Goal: Communication & Community: Ask a question

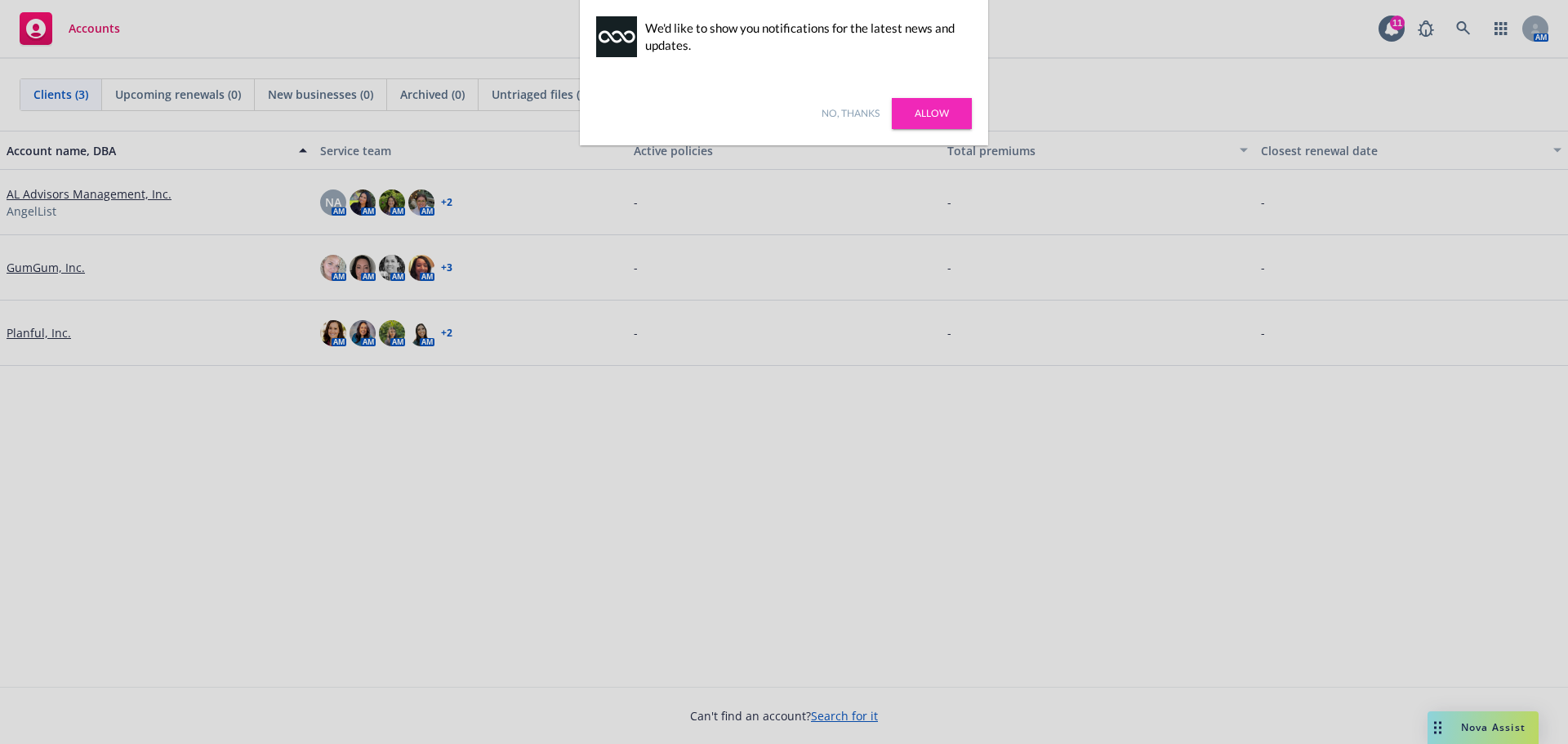
click at [864, 116] on link "No, thanks" at bounding box center [850, 113] width 58 height 15
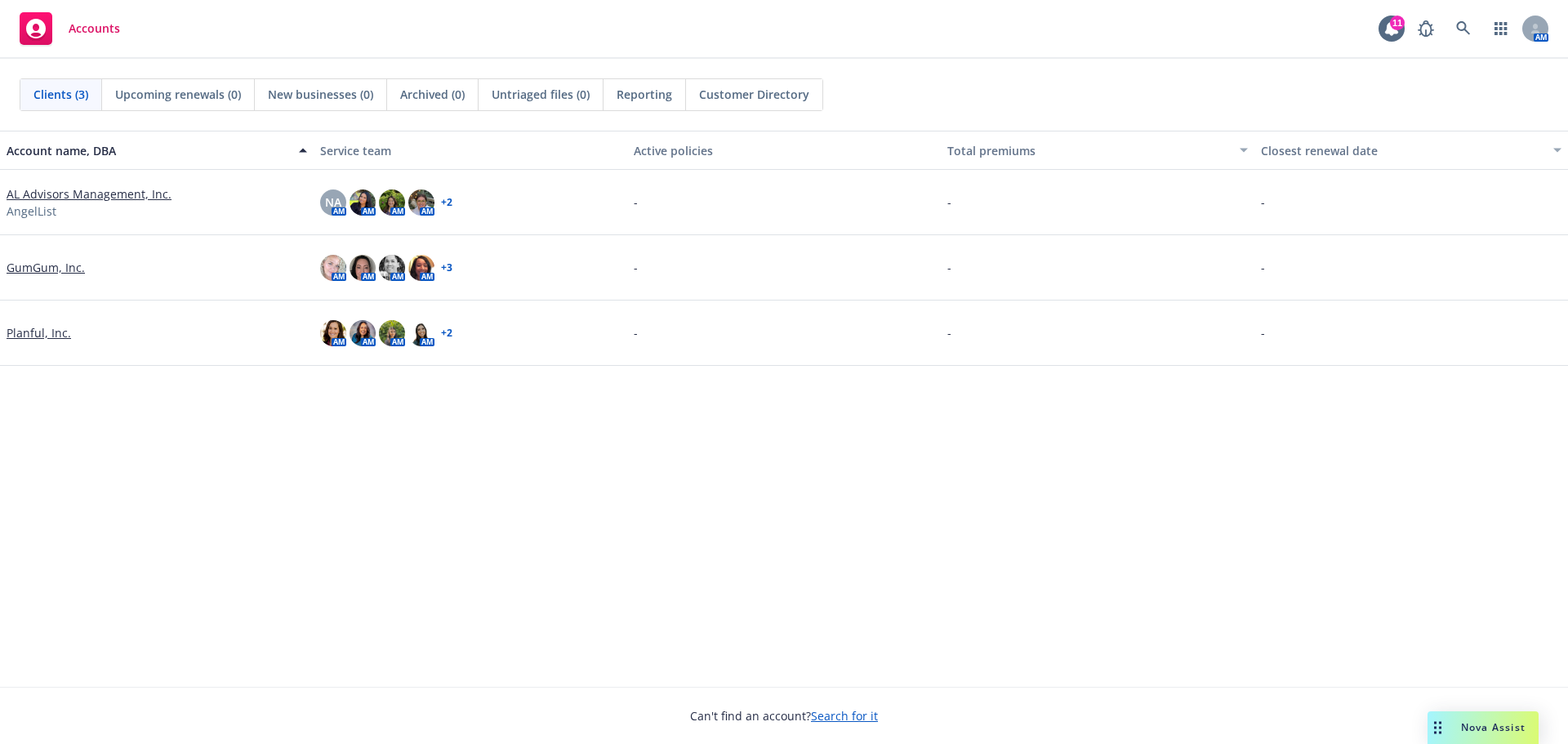
click at [1476, 728] on span "Nova Assist" at bounding box center [1492, 727] width 64 height 14
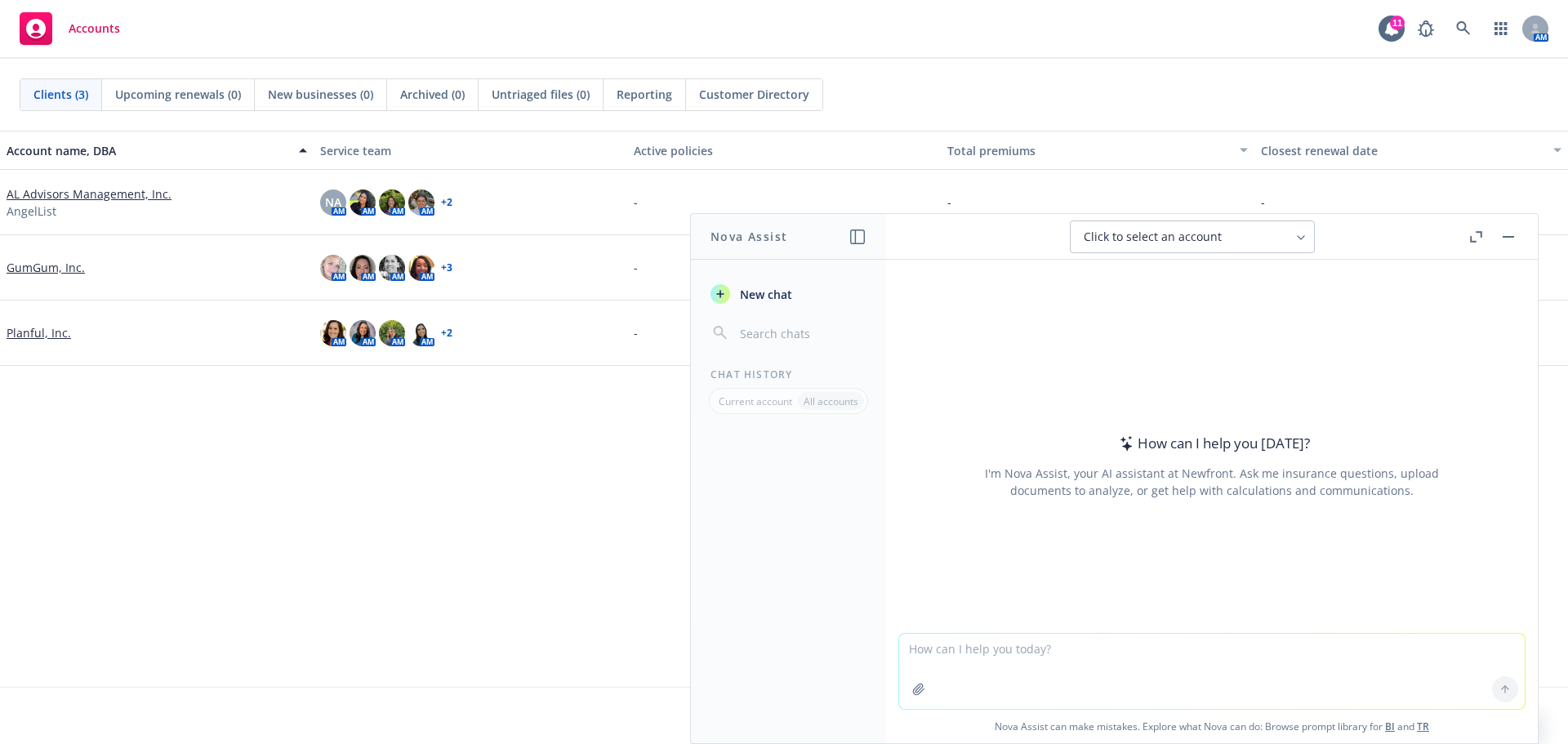
click at [985, 660] on textarea at bounding box center [1211, 670] width 625 height 75
click at [850, 237] on icon "button" at bounding box center [857, 237] width 15 height 15
click at [952, 244] on icon "button" at bounding box center [948, 237] width 19 height 19
click at [916, 238] on icon "button" at bounding box center [915, 237] width 15 height 15
click at [754, 407] on p "Current account" at bounding box center [755, 401] width 74 height 14
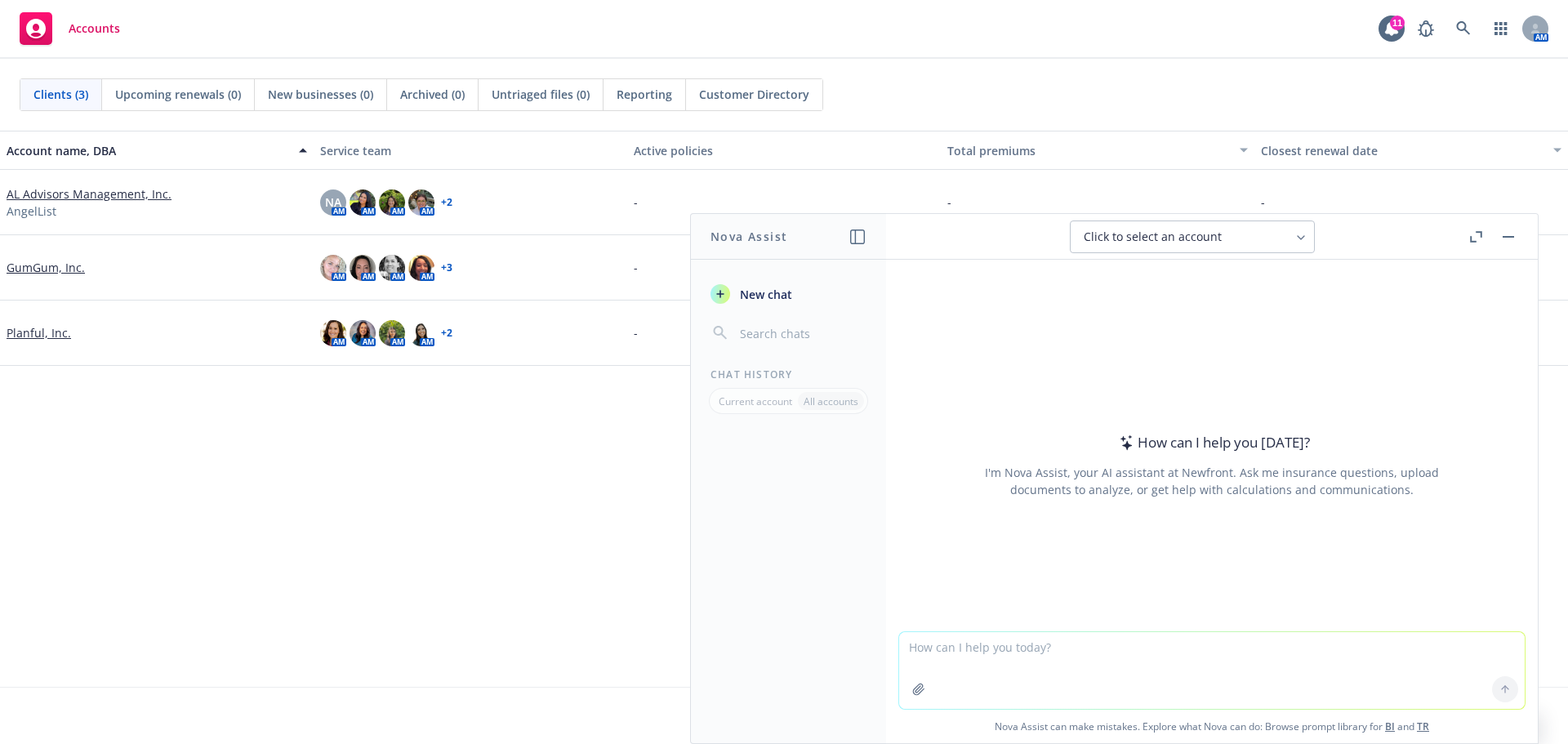
click at [777, 330] on input "button" at bounding box center [801, 333] width 130 height 23
click at [981, 637] on textarea at bounding box center [1211, 670] width 625 height 77
click at [1216, 232] on span "Click to select an account" at bounding box center [1152, 237] width 138 height 17
click at [985, 46] on div "Accounts 11 AM" at bounding box center [784, 29] width 1568 height 59
click at [383, 539] on div "Account name, DBA Service team Active policies Total premiums Closest renewal d…" at bounding box center [784, 409] width 1568 height 556
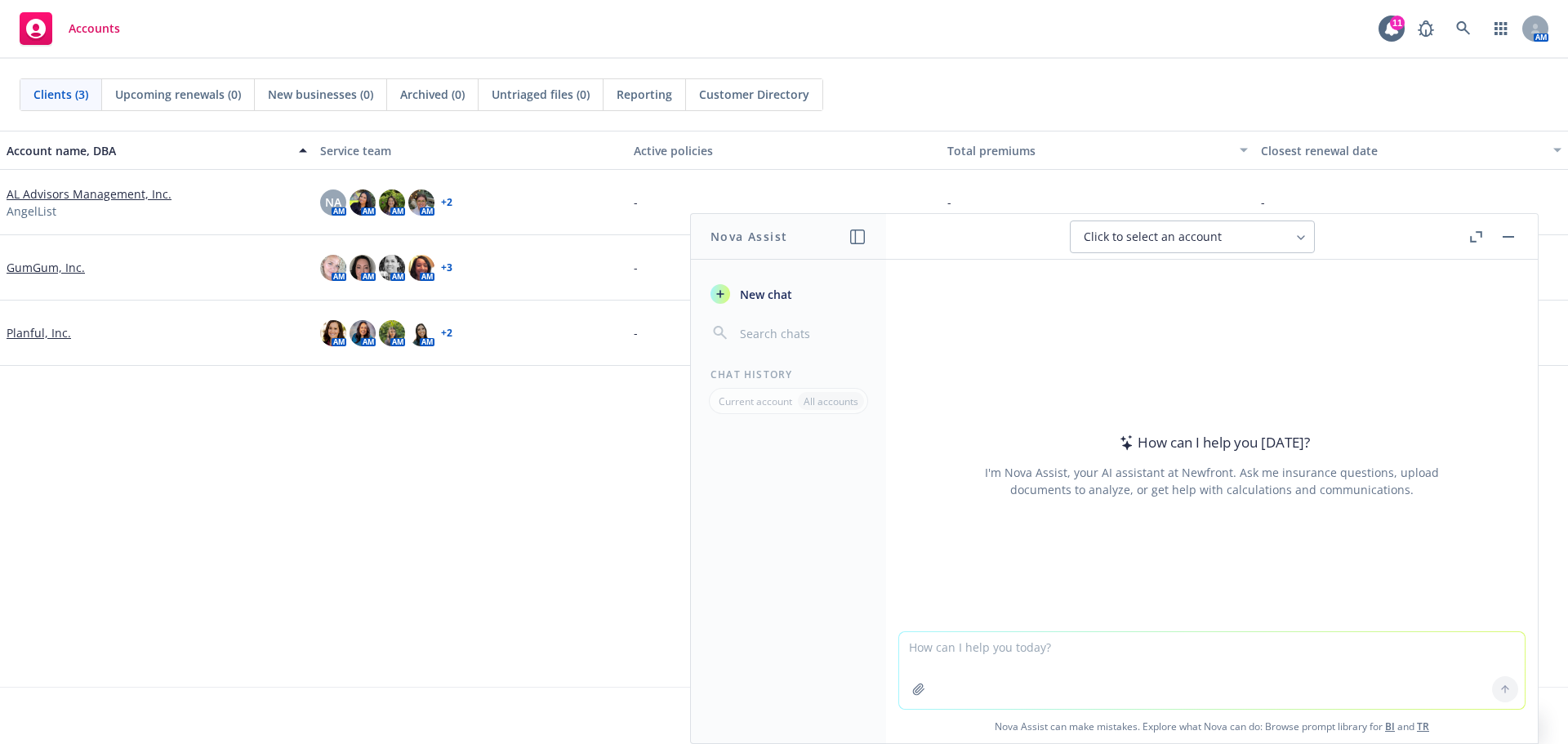
click at [378, 551] on div "Account name, DBA Service team Active policies Total premiums Closest renewal d…" at bounding box center [784, 409] width 1568 height 556
click at [383, 601] on div "Account name, DBA Service team Active policies Total premiums Closest renewal d…" at bounding box center [784, 409] width 1568 height 556
click at [1384, 33] on icon at bounding box center [1391, 28] width 17 height 17
click at [1273, 37] on div "Accounts 11 AM" at bounding box center [784, 29] width 1568 height 59
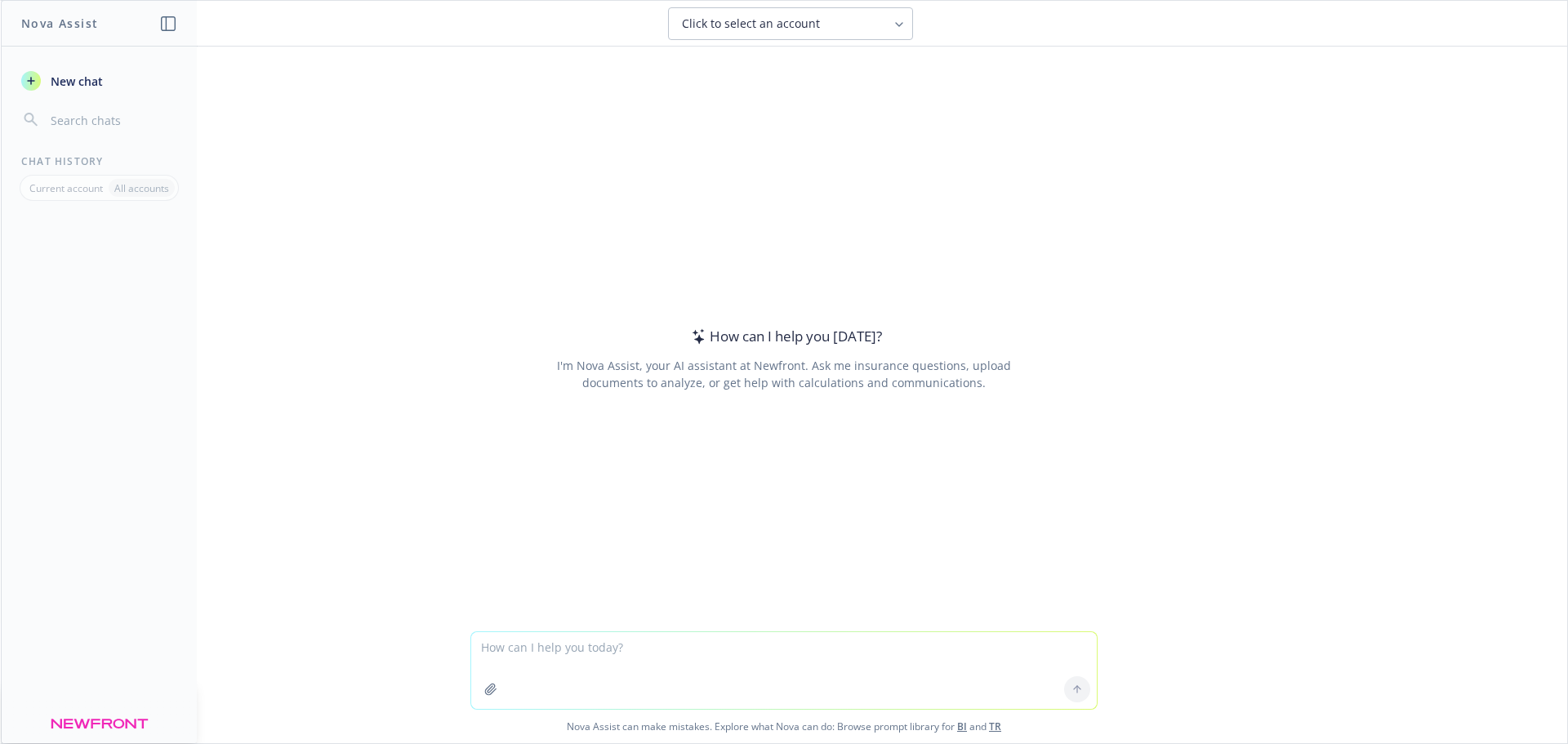
click at [627, 634] on textarea at bounding box center [784, 670] width 625 height 77
click at [655, 660] on textarea at bounding box center [784, 670] width 625 height 77
paste textarea "Extract plan rules/rate calculation rules from the attached."
type textarea "Extract plan rules/rate calculation rules from the attached."
drag, startPoint x: 793, startPoint y: 654, endPoint x: 462, endPoint y: 654, distance: 331.0
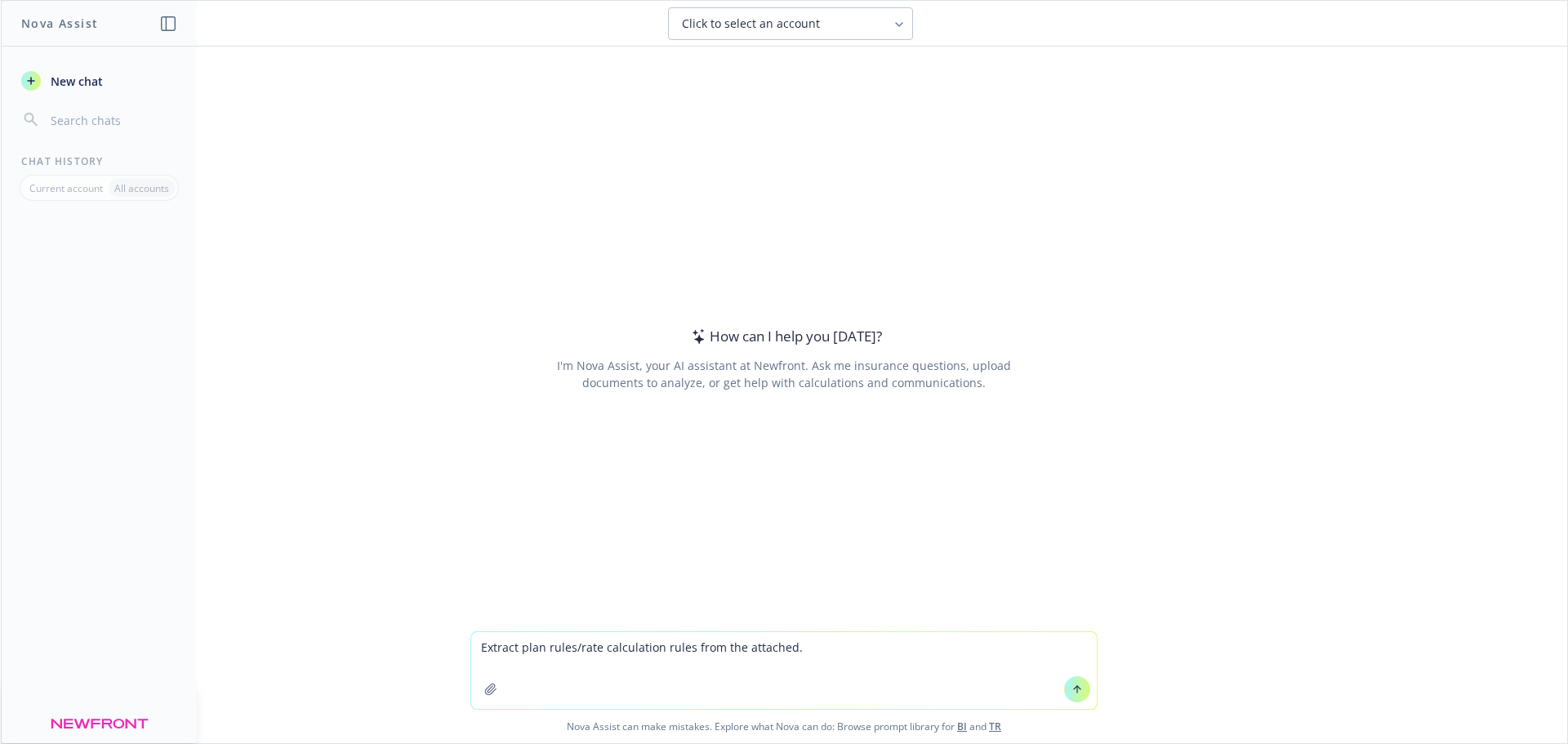
click at [462, 654] on div "Extract plan rules/rate calculation rules from the attached. Nova Assist can ma…" at bounding box center [784, 687] width 1566 height 112
